Goal: Communication & Community: Answer question/provide support

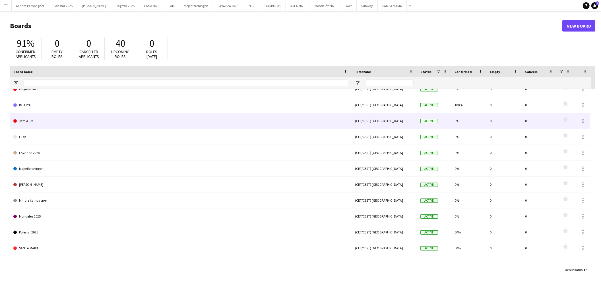
scroll to position [63, 0]
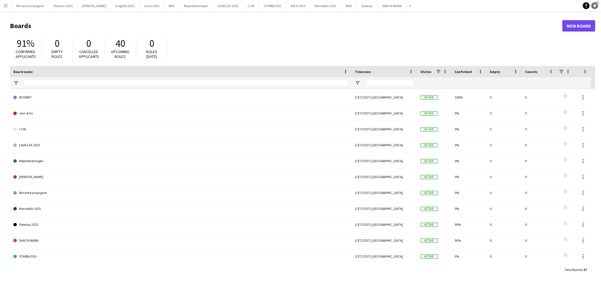
click at [594, 7] on icon at bounding box center [594, 7] width 1 height 1
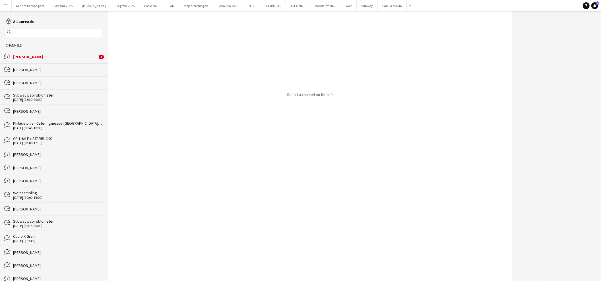
click at [40, 57] on div "[PERSON_NAME]" at bounding box center [55, 56] width 84 height 5
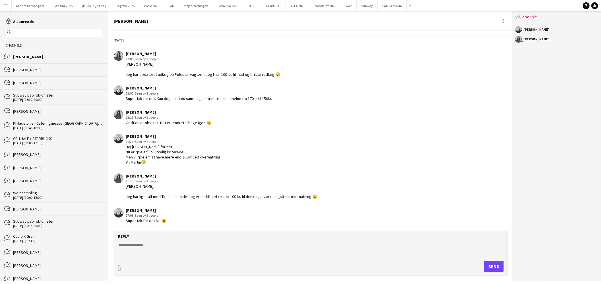
scroll to position [725, 0]
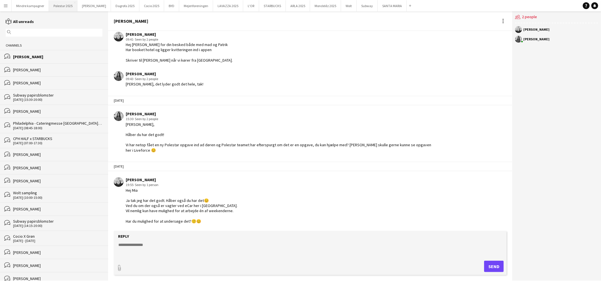
click at [65, 6] on button "Polestar 2025 Close" at bounding box center [63, 5] width 28 height 11
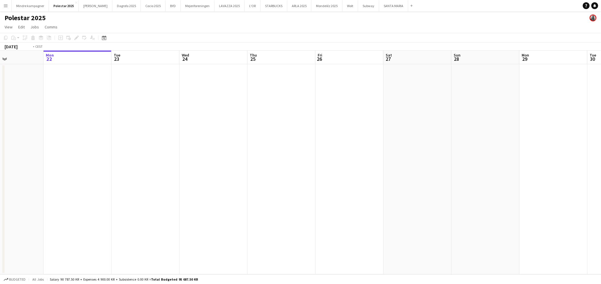
drag, startPoint x: 458, startPoint y: 160, endPoint x: 297, endPoint y: 163, distance: 161.5
click at [244, 166] on app-calendar-viewport "Fri 19 Sat 20 Sun 21 Mon 22 Tue 23 Wed 24 Thu 25 Fri 26 Sat 27 Sun 28 Mon 29 Tu…" at bounding box center [300, 163] width 601 height 224
drag, startPoint x: 298, startPoint y: 168, endPoint x: 223, endPoint y: 171, distance: 74.5
click at [223, 171] on app-calendar-viewport "Sun 21 Mon 22 Tue 23 Wed 24 Thu 25 Fri 26 Sat 27 Sun 28 Mon 29 Tue 30 Wed 1 Thu…" at bounding box center [300, 163] width 601 height 224
drag, startPoint x: 443, startPoint y: 172, endPoint x: 193, endPoint y: 176, distance: 250.1
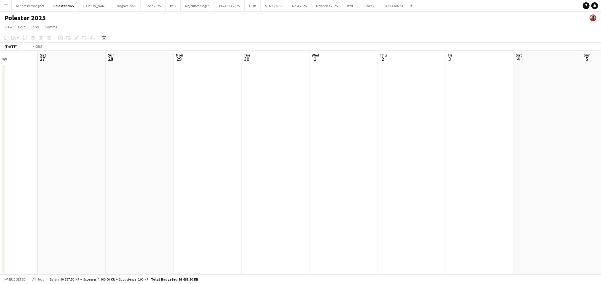
click at [194, 177] on app-calendar-viewport "Wed 24 Thu 25 Fri 26 Sat 27 Sun 28 Mon 29 Tue 30 Wed 1 Thu 2 Fri 3 Sat 4 Sun 5 …" at bounding box center [300, 163] width 601 height 224
drag, startPoint x: 189, startPoint y: 180, endPoint x: 163, endPoint y: 177, distance: 26.3
click at [163, 178] on app-calendar-viewport "Sun 28 Mon 29 Tue 30 Wed 1 Thu 2 Fri 3 Sat 4 Sun 5 Mon 6 Tue 7 Wed 8 Thu 9 Fri …" at bounding box center [300, 163] width 601 height 224
drag, startPoint x: 344, startPoint y: 180, endPoint x: 373, endPoint y: 176, distance: 28.6
click at [148, 178] on app-calendar-viewport "Fri 3 Sat 4 Sun 5 Mon 6 Tue 7 Wed 8 Thu 9 Fri 10 Sat 11 Sun 12 Mon 13 Tue 14 We…" at bounding box center [300, 163] width 601 height 224
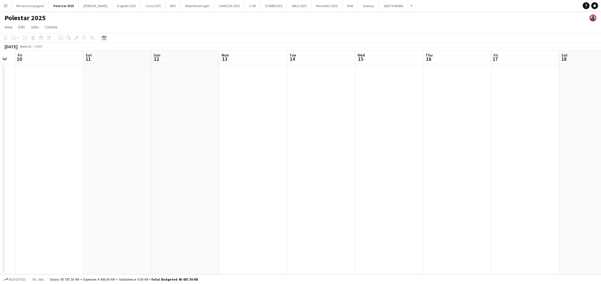
drag, startPoint x: 470, startPoint y: 179, endPoint x: 195, endPoint y: 170, distance: 275.0
click at [134, 174] on app-calendar-viewport "Tue 7 Wed 8 Thu 9 Fri 10 Sat 11 Sun 12 Mon 13 Tue 14 Wed 15 Thu 16 Fri 17 Sat 1…" at bounding box center [300, 163] width 601 height 224
drag, startPoint x: 236, startPoint y: 174, endPoint x: 117, endPoint y: 173, distance: 118.5
click at [119, 174] on app-calendar-viewport "Sun 12 Mon 13 Tue 14 Wed 15 Thu 16 Fri 17 Sat 18 Sun 19 Mon 20 Tue 21 Wed 22 Th…" at bounding box center [300, 163] width 601 height 224
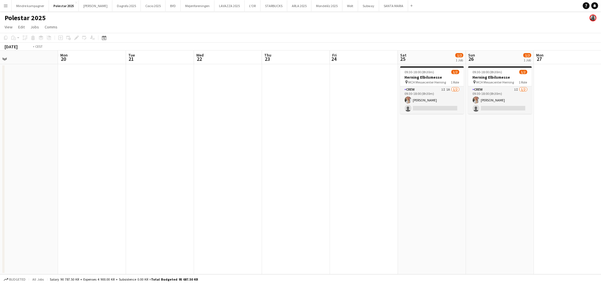
click at [339, 174] on app-calendar-viewport "Thu 16 Fri 17 Sat 18 Sun 19 Mon 20 Tue 21 Wed 22 Thu 23 Fri 24 Sat 25 1/2 1 Job…" at bounding box center [300, 163] width 601 height 224
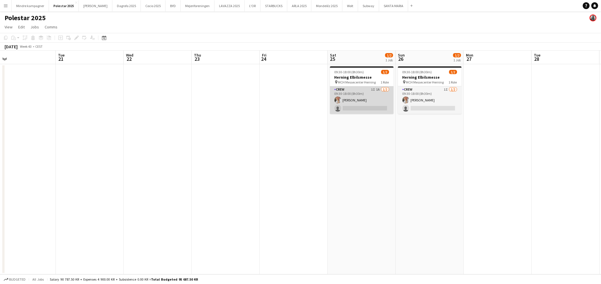
click at [372, 95] on app-card-role "Crew 1I 1A [DATE] 09:30-18:00 (8h30m) [PERSON_NAME] single-neutral-actions" at bounding box center [362, 100] width 64 height 28
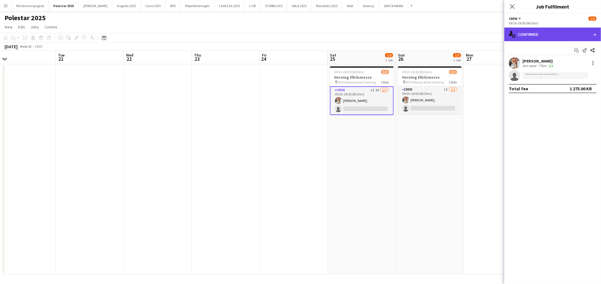
click at [543, 34] on div "single-neutral-actions-check-2 Confirmed" at bounding box center [552, 35] width 97 height 14
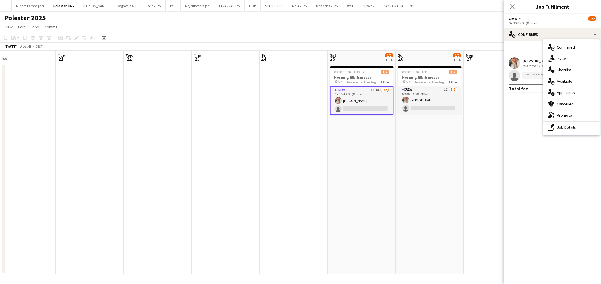
click at [419, 174] on app-date-cell "09:30-18:00 (8h30m) 1/2 Herning Elbilsmesse pin MCH Messecenter Herning 1 Role …" at bounding box center [429, 169] width 68 height 210
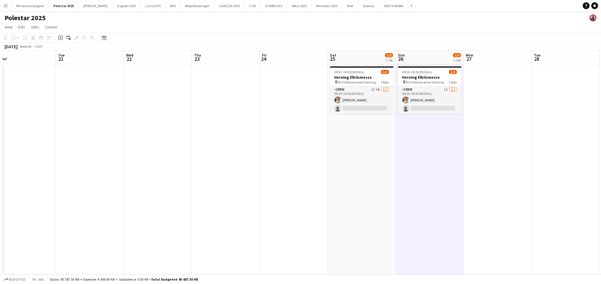
click at [9, 5] on button "Menu" at bounding box center [5, 5] width 11 height 11
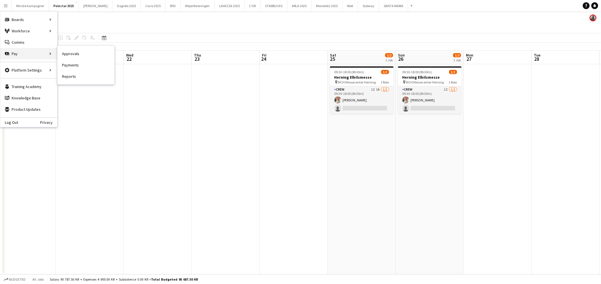
click at [21, 52] on div "Pay Pay" at bounding box center [28, 53] width 57 height 11
click at [27, 41] on link "Comms Comms" at bounding box center [28, 42] width 57 height 11
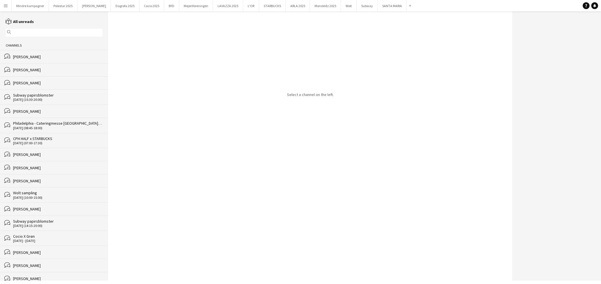
click at [33, 60] on div "bubbles [PERSON_NAME]" at bounding box center [54, 56] width 108 height 13
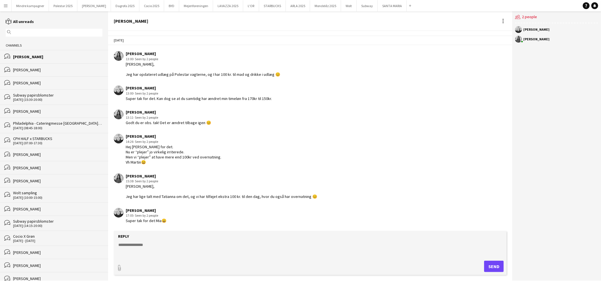
scroll to position [725, 0]
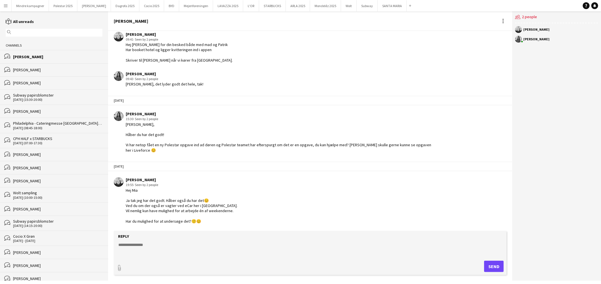
click at [8, 6] on app-icon "Menu" at bounding box center [5, 5] width 5 height 5
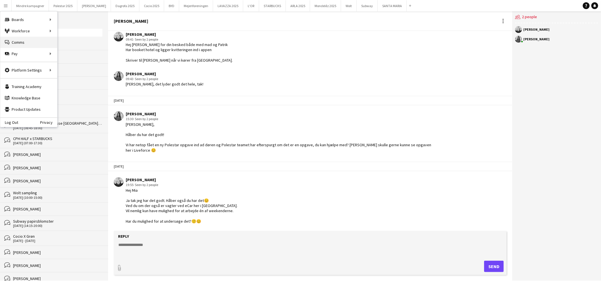
click at [25, 41] on link "Comms Comms" at bounding box center [28, 42] width 57 height 11
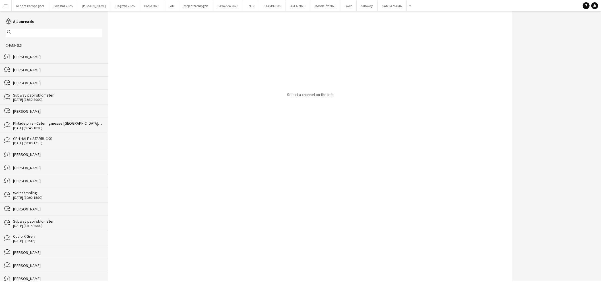
click at [23, 30] on input "text" at bounding box center [57, 32] width 88 height 5
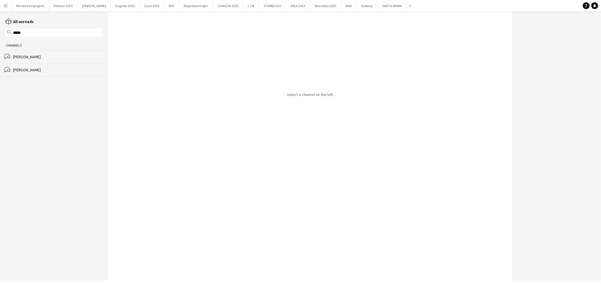
type input "*****"
click at [58, 72] on div "[PERSON_NAME]" at bounding box center [57, 69] width 89 height 5
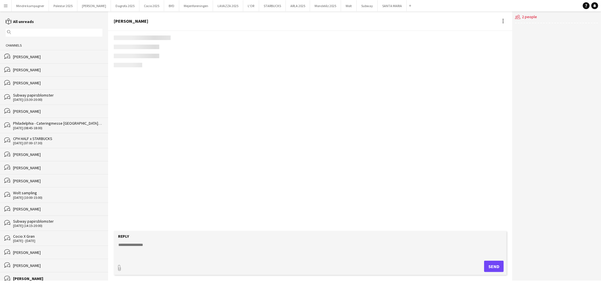
scroll to position [1237, 0]
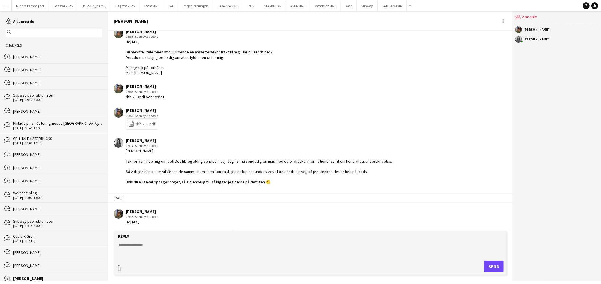
click at [177, 246] on textarea at bounding box center [311, 249] width 387 height 15
paste textarea "**********"
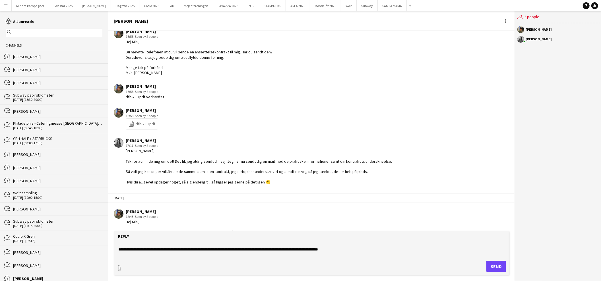
scroll to position [0, 0]
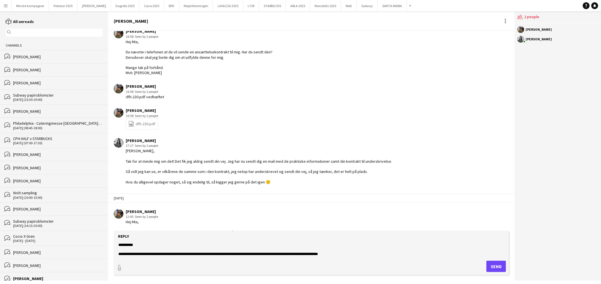
click at [227, 254] on textarea "**********" at bounding box center [311, 249] width 387 height 15
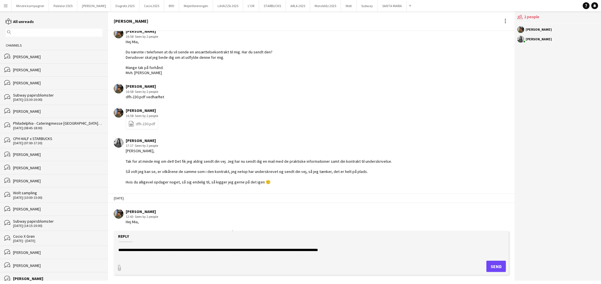
scroll to position [9, 0]
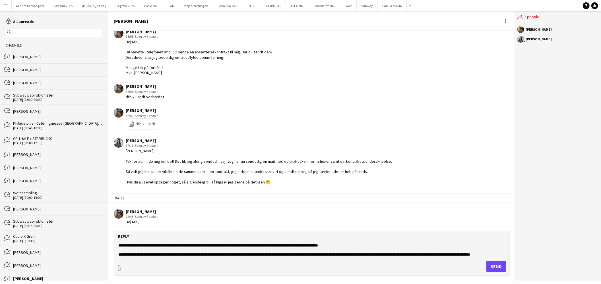
click at [391, 254] on textarea "**********" at bounding box center [311, 249] width 387 height 15
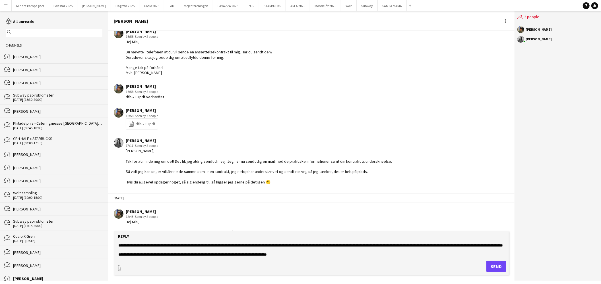
scroll to position [22, 0]
type textarea "**********"
click at [496, 266] on button "Send" at bounding box center [496, 266] width 20 height 11
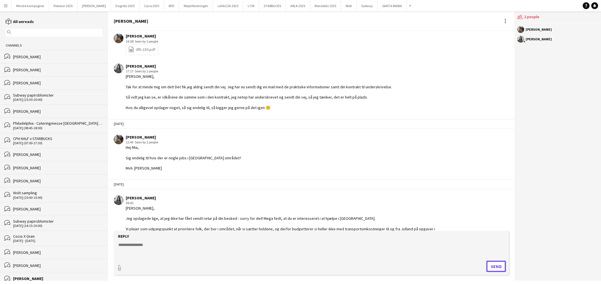
scroll to position [1312, 0]
click at [36, 59] on div "[PERSON_NAME]" at bounding box center [57, 56] width 89 height 5
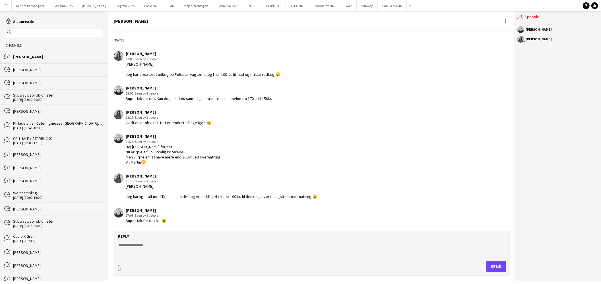
scroll to position [725, 0]
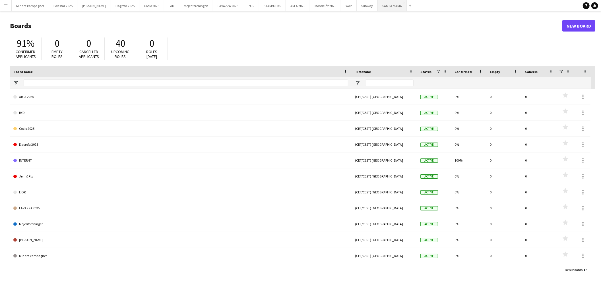
click at [379, 9] on button "SANTA MARIA Close" at bounding box center [391, 5] width 29 height 11
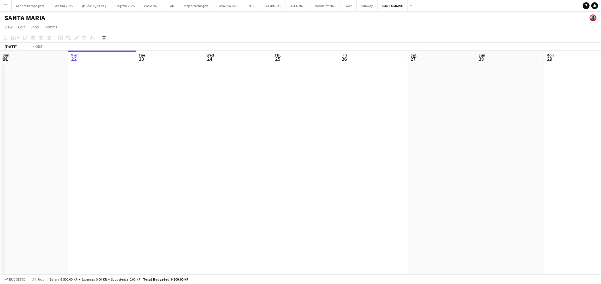
drag, startPoint x: 374, startPoint y: 159, endPoint x: 182, endPoint y: 184, distance: 193.8
click at [182, 184] on app-calendar-viewport "Fri 19 Sat 20 Sun 21 Mon 22 Tue 23 Wed 24 Thu 25 Fri 26 Sat 27 Sun 28 Mon 29 Tu…" at bounding box center [300, 163] width 601 height 224
drag, startPoint x: 214, startPoint y: 179, endPoint x: 208, endPoint y: 179, distance: 6.0
click at [207, 179] on app-calendar-viewport "Sun 21 Mon 22 Tue 23 Wed 24 Thu 25 Fri 26 Sat 27 Sun 28 Mon 29 Tue 30 Wed 1 Thu…" at bounding box center [300, 163] width 601 height 224
drag, startPoint x: 295, startPoint y: 169, endPoint x: 338, endPoint y: 185, distance: 45.3
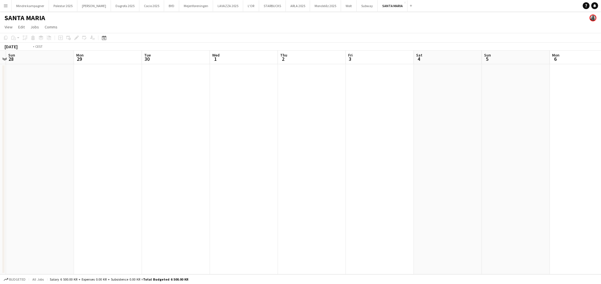
click at [187, 182] on app-calendar-viewport "Thu 25 Fri 26 Sat 27 Sun 28 Mon 29 Tue 30 Wed 1 Thu 2 Fri 3 Sat 4 Sun 5 Mon 6 T…" at bounding box center [300, 163] width 601 height 224
click at [162, 207] on app-calendar-viewport "Sun 28 Mon 29 Tue 30 Wed 1 Thu 2 Fri 3 Sat 4 Sun 5 Mon 6 Tue 7 Wed 8 Thu 9 Fri …" at bounding box center [300, 163] width 601 height 224
drag, startPoint x: 512, startPoint y: 192, endPoint x: 303, endPoint y: 196, distance: 208.9
click at [293, 196] on app-calendar-viewport "Sun 28 Mon 29 Tue 30 Wed 1 Thu 2 Fri 3 Sat 4 Sun 5 Mon 6 Tue 7 Wed 8 Thu 9 Fri …" at bounding box center [300, 163] width 601 height 224
drag, startPoint x: 530, startPoint y: 195, endPoint x: 192, endPoint y: 195, distance: 337.4
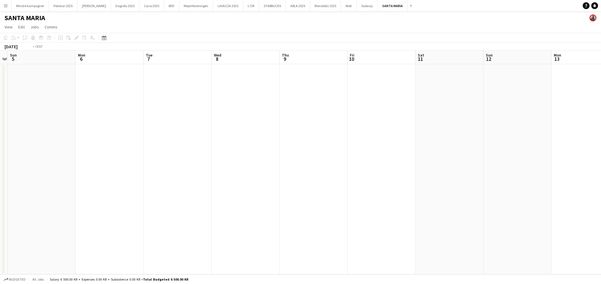
click at [194, 195] on app-calendar-viewport "Thu 2 Fri 3 Sat 4 Sun 5 Mon 6 Tue 7 Wed 8 Thu 9 Fri 10 Sat 11 Sun 12 Mon 13 Tue…" at bounding box center [300, 163] width 601 height 224
drag, startPoint x: 472, startPoint y: 188, endPoint x: 266, endPoint y: 193, distance: 206.1
click at [267, 193] on app-calendar-viewport "Mon 6 Tue 7 Wed 8 Thu 9 Fri 10 Sat 11 Sun 12 Mon 13 Tue 14 Wed 15 Thu 16 Fri 17…" at bounding box center [300, 163] width 601 height 224
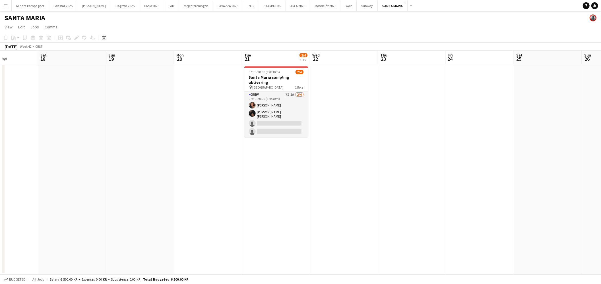
drag, startPoint x: 566, startPoint y: 180, endPoint x: 306, endPoint y: 186, distance: 259.8
click at [306, 186] on app-calendar-viewport "Tue 14 Wed 15 Thu 16 Fri 17 Sat 18 Sun 19 Mon 20 Tue 21 2/4 1 Job Wed 22 Thu 23…" at bounding box center [300, 163] width 601 height 224
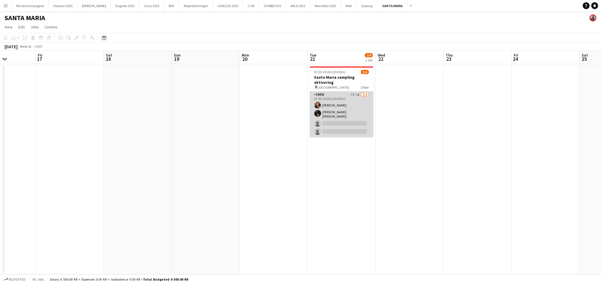
click at [356, 108] on app-card-role "Crew 7I 1A 2/4 07:30-20:00 (12h30m) Nellie Emilie Stegmann Noah Carl Stegmann s…" at bounding box center [342, 115] width 64 height 46
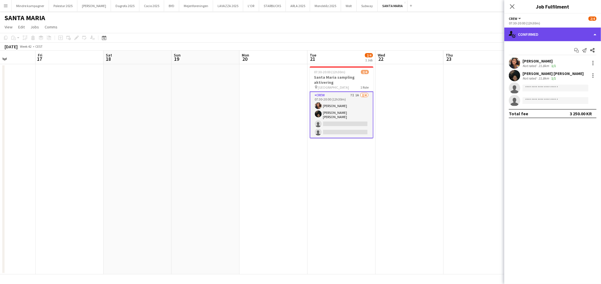
click at [539, 38] on div "single-neutral-actions-check-2 Confirmed" at bounding box center [552, 35] width 97 height 14
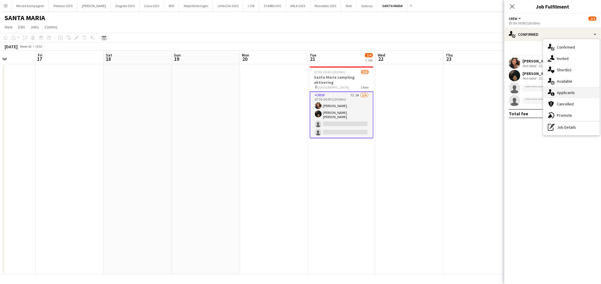
click at [567, 92] on span "Applicants" at bounding box center [565, 92] width 18 height 5
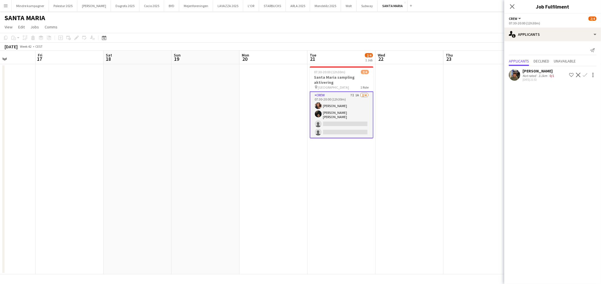
click at [460, 125] on app-date-cell at bounding box center [477, 169] width 68 height 210
